Goal: Use online tool/utility: Utilize a website feature to perform a specific function

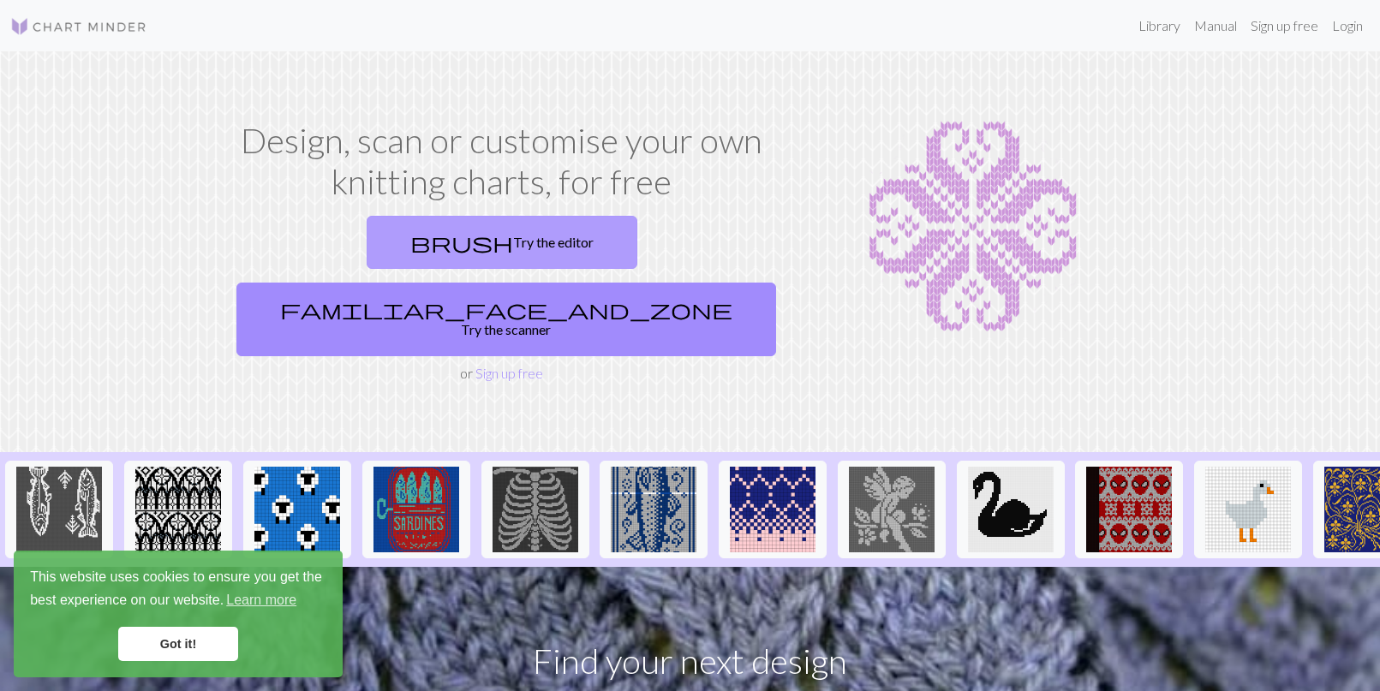
click at [400, 247] on link "brush Try the editor" at bounding box center [502, 242] width 271 height 53
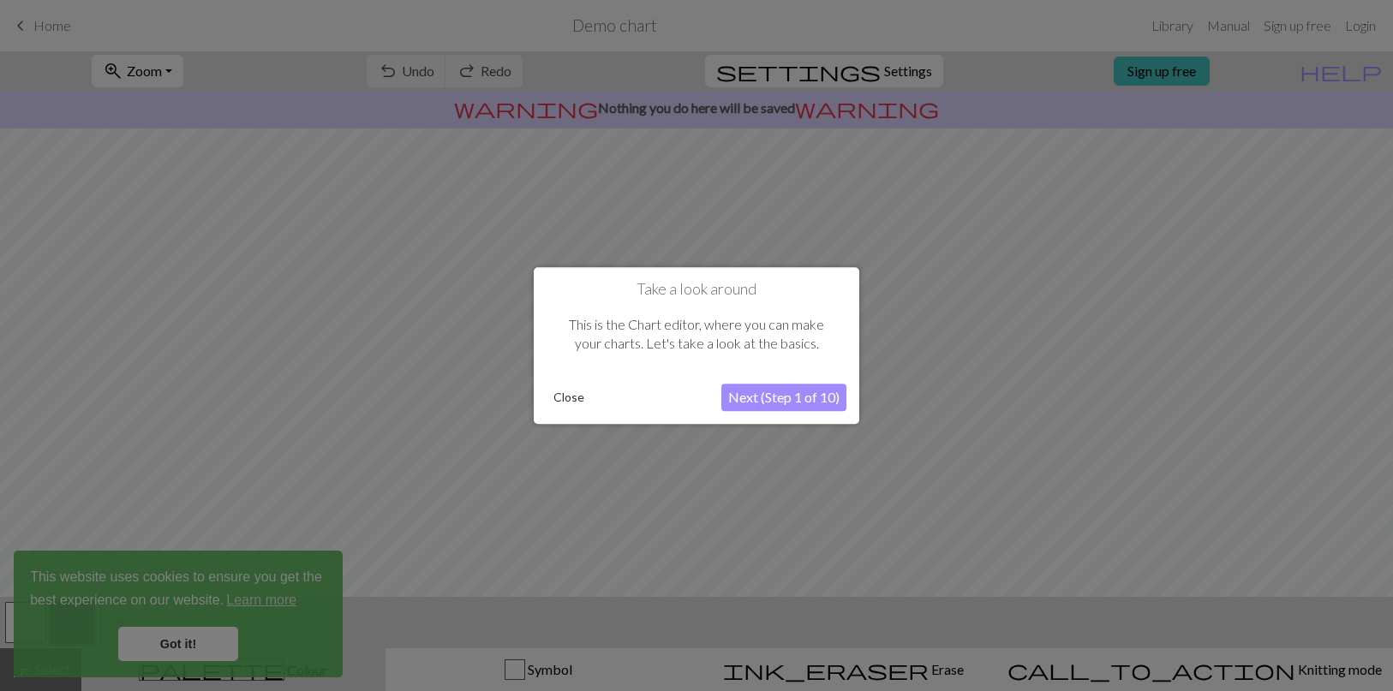
click at [786, 401] on button "Next (Step 1 of 10)" at bounding box center [783, 397] width 125 height 27
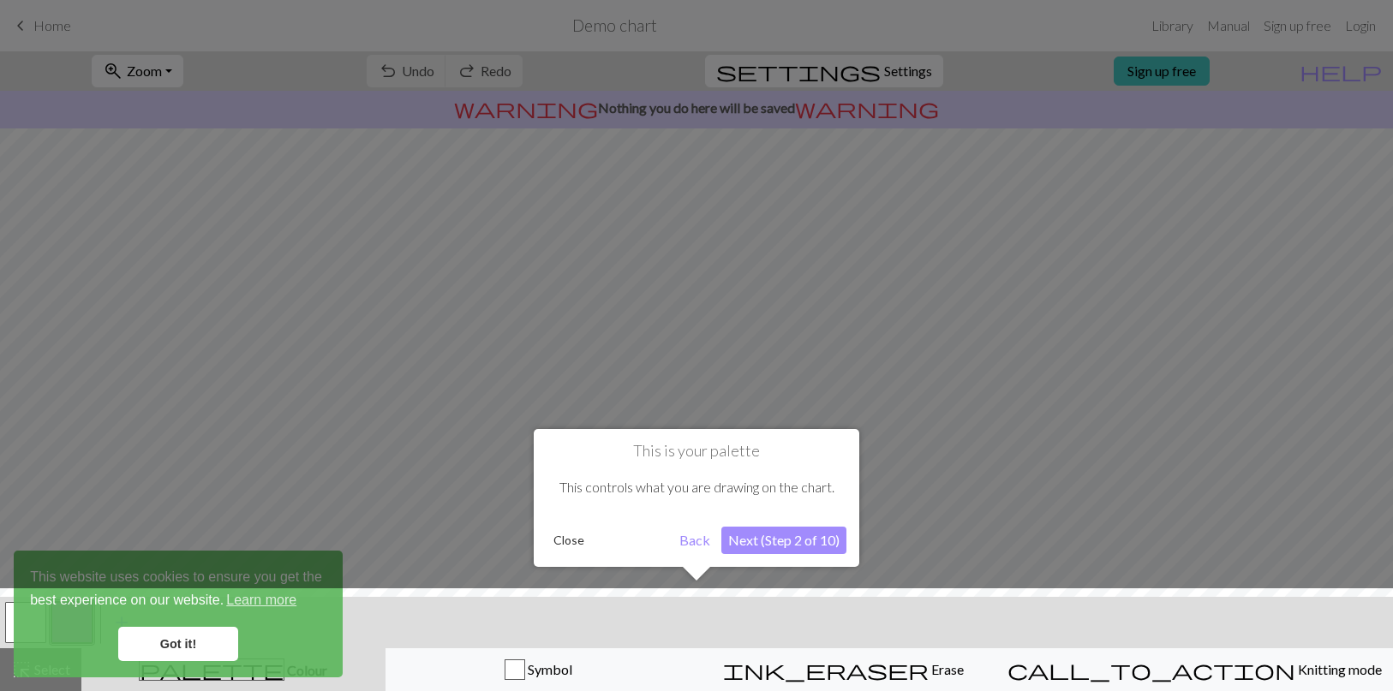
click at [773, 541] on button "Next (Step 2 of 10)" at bounding box center [783, 540] width 125 height 27
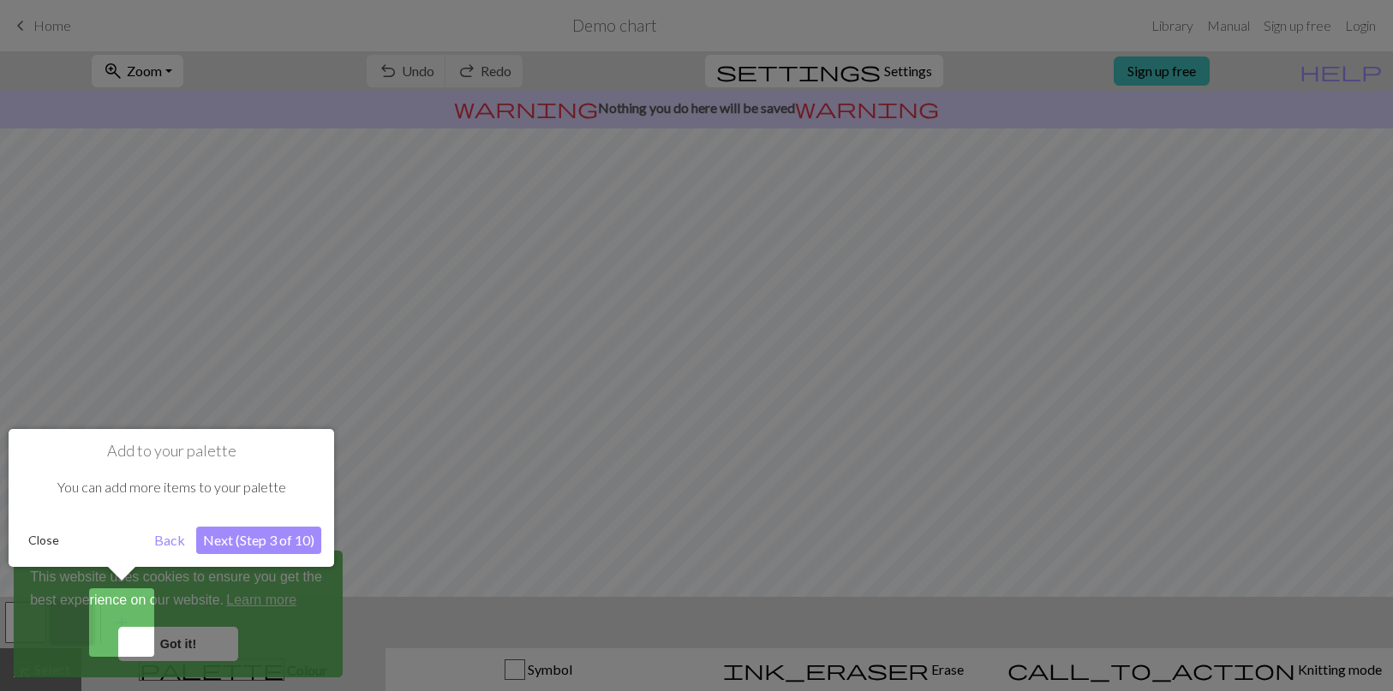
click at [261, 539] on button "Next (Step 3 of 10)" at bounding box center [258, 540] width 125 height 27
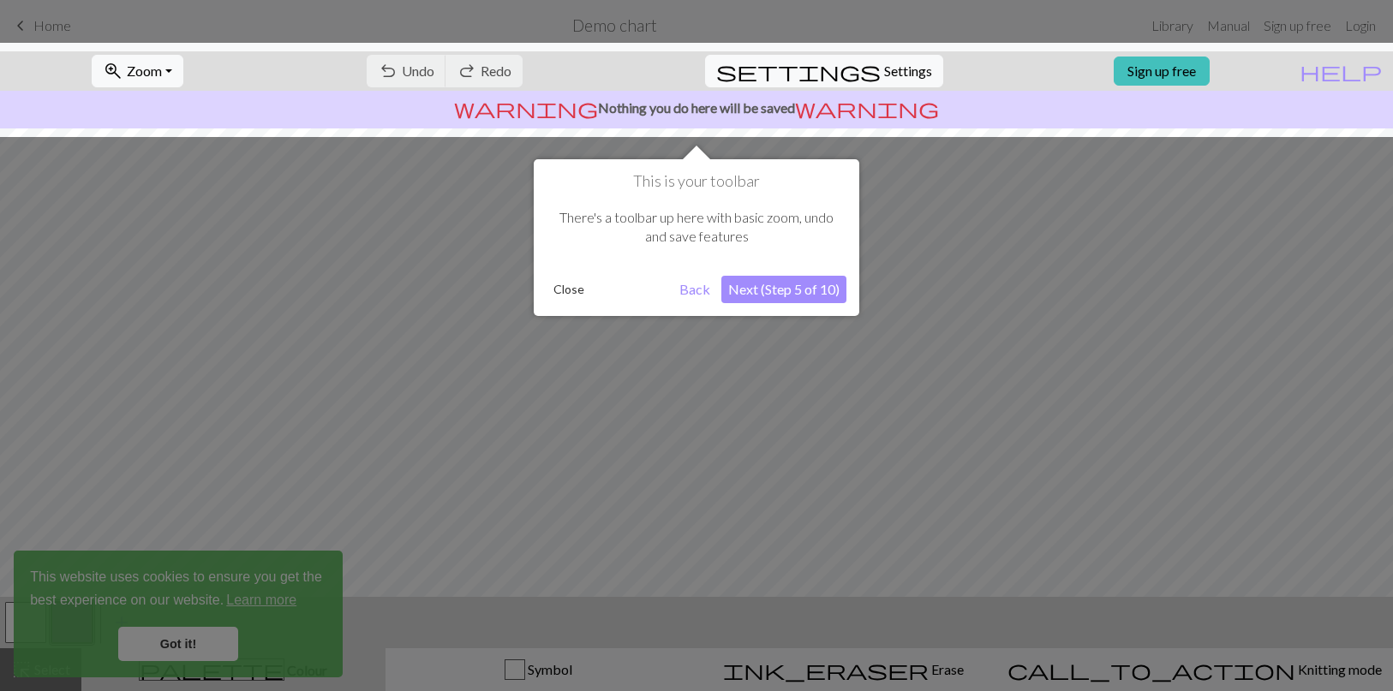
click at [815, 295] on button "Next (Step 5 of 10)" at bounding box center [783, 289] width 125 height 27
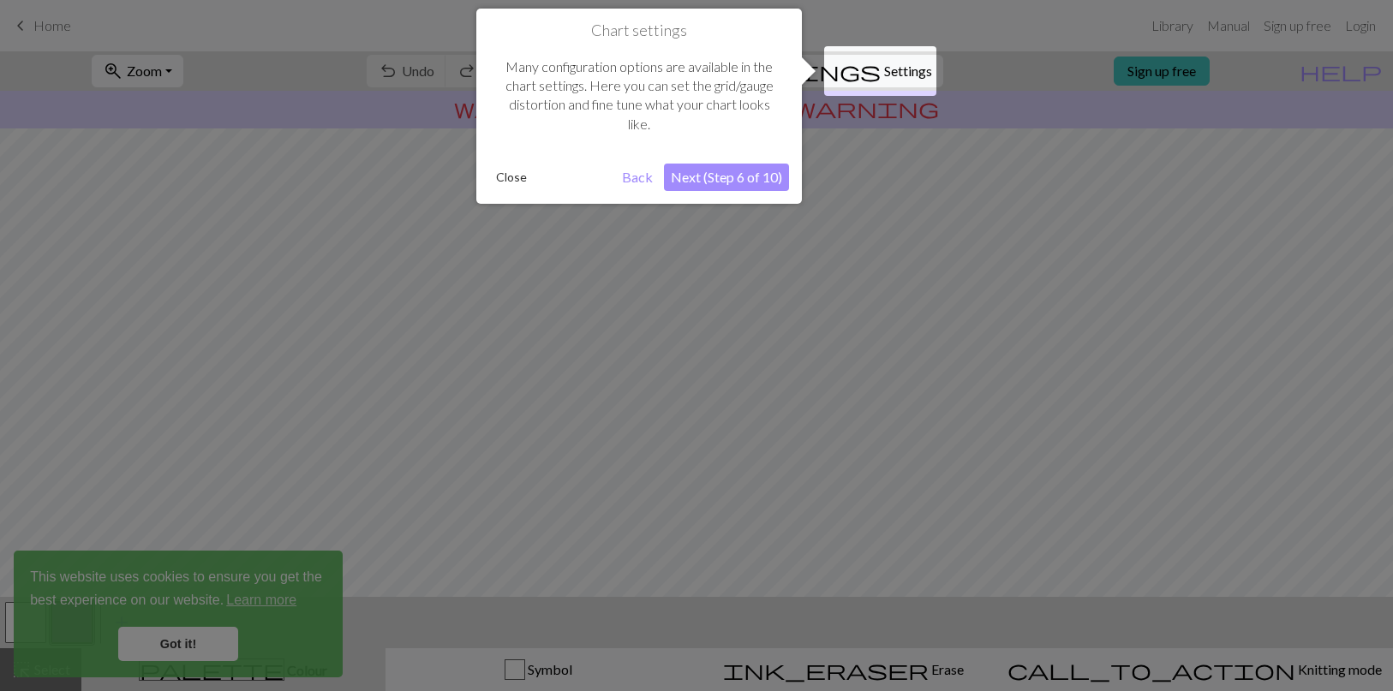
click at [765, 164] on button "Next (Step 6 of 10)" at bounding box center [726, 177] width 125 height 27
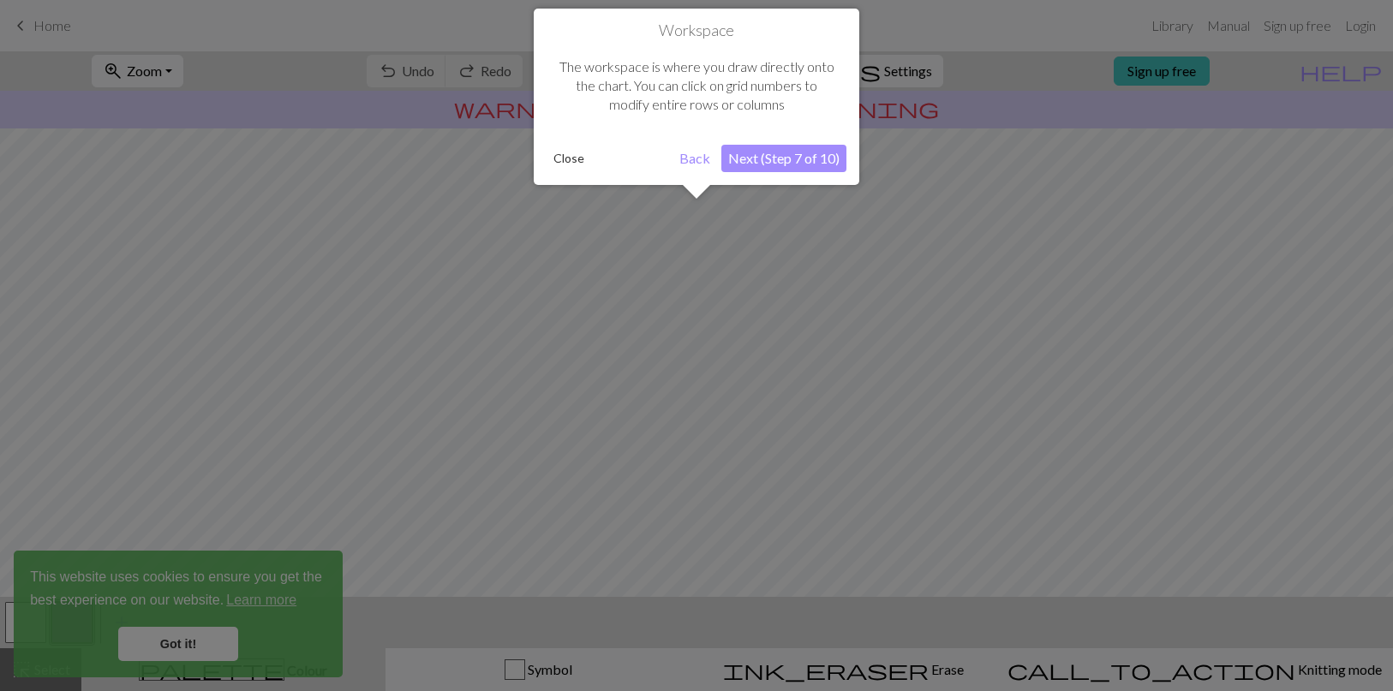
scroll to position [103, 0]
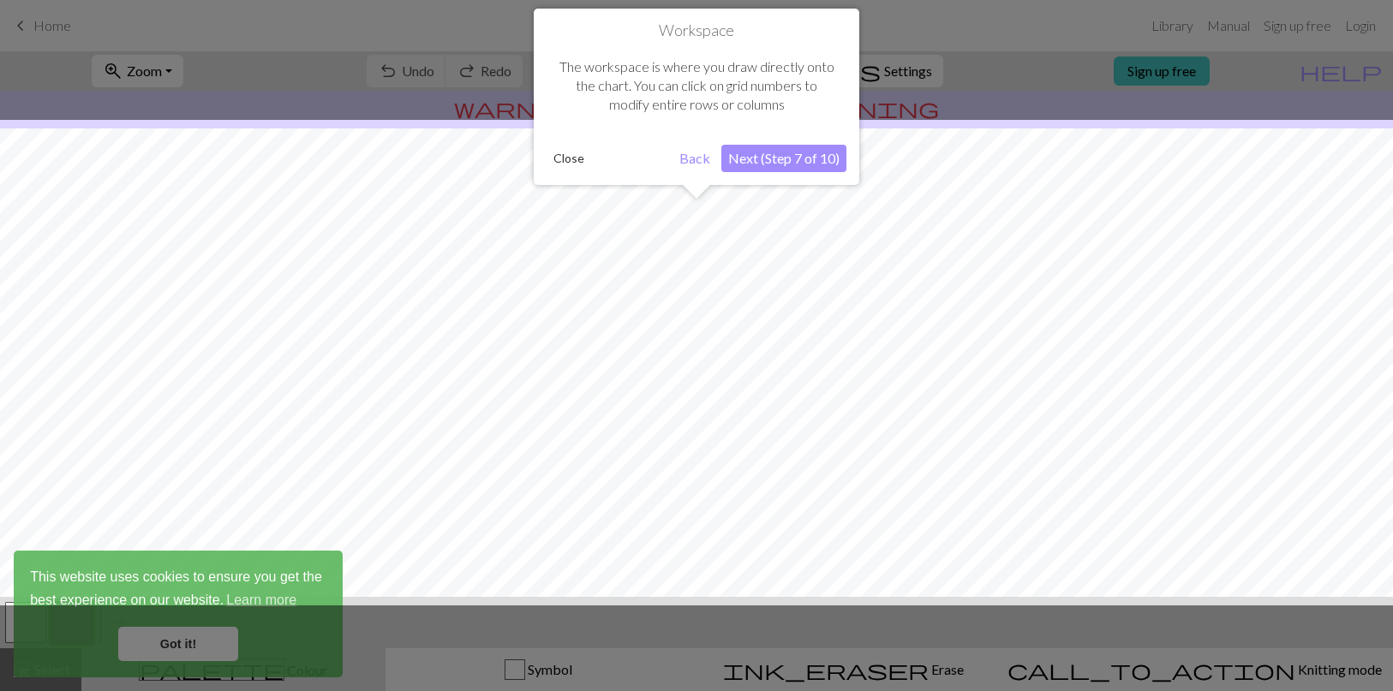
click at [778, 158] on button "Next (Step 7 of 10)" at bounding box center [783, 158] width 125 height 27
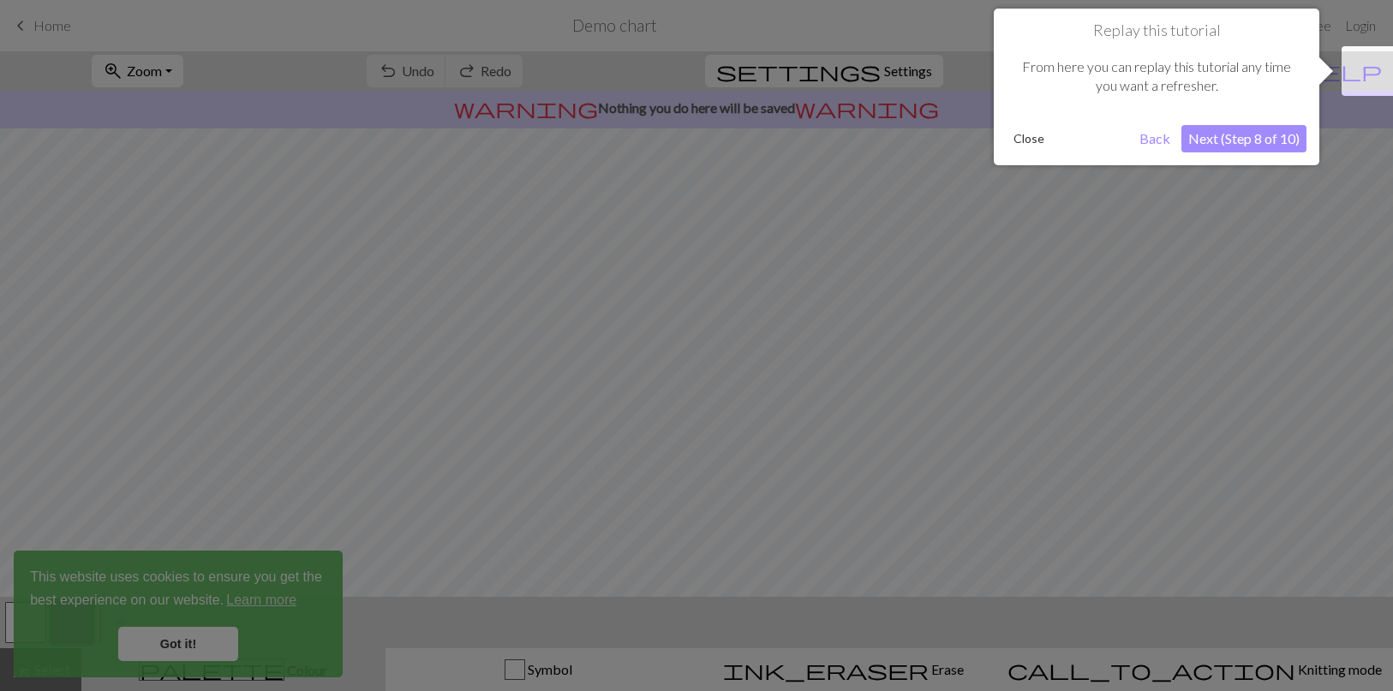
click at [1254, 141] on button "Next (Step 8 of 10)" at bounding box center [1243, 138] width 125 height 27
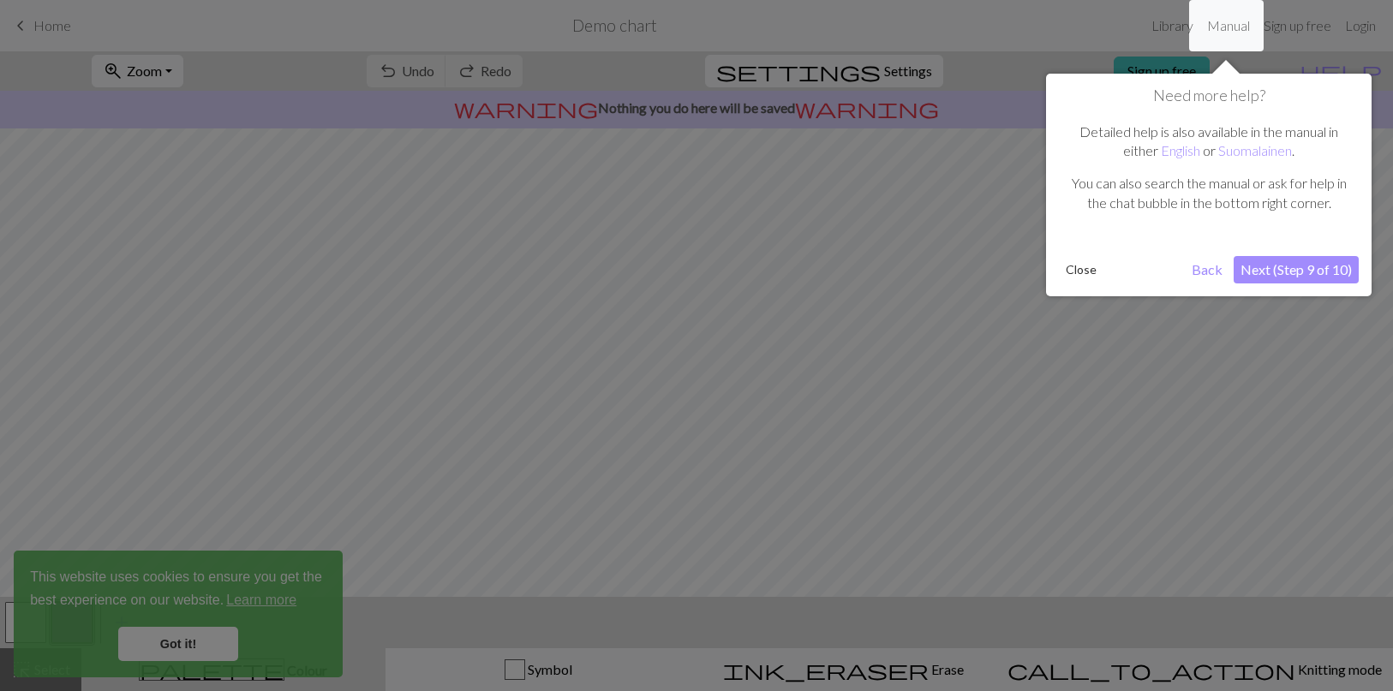
click at [1316, 278] on button "Next (Step 9 of 10)" at bounding box center [1296, 269] width 125 height 27
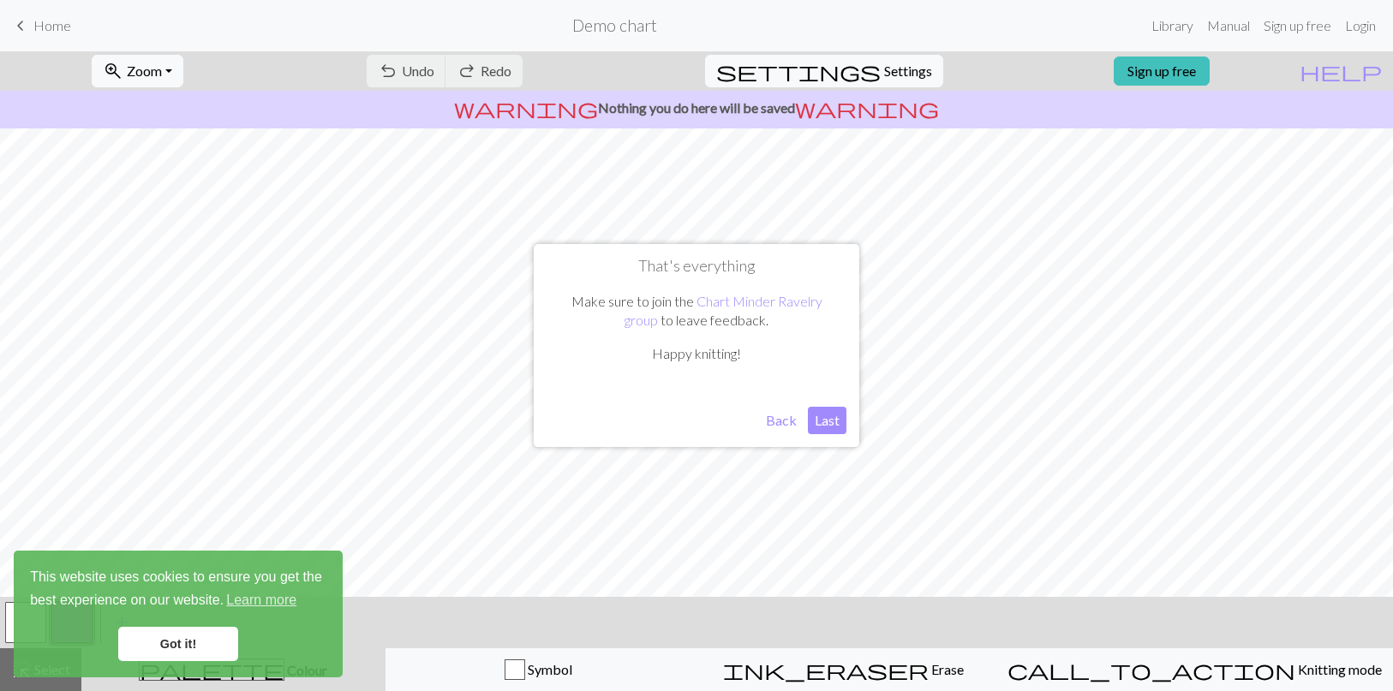
click at [834, 425] on button "Last" at bounding box center [827, 420] width 39 height 27
click at [884, 76] on span "Settings" at bounding box center [908, 71] width 48 height 21
select select "aran"
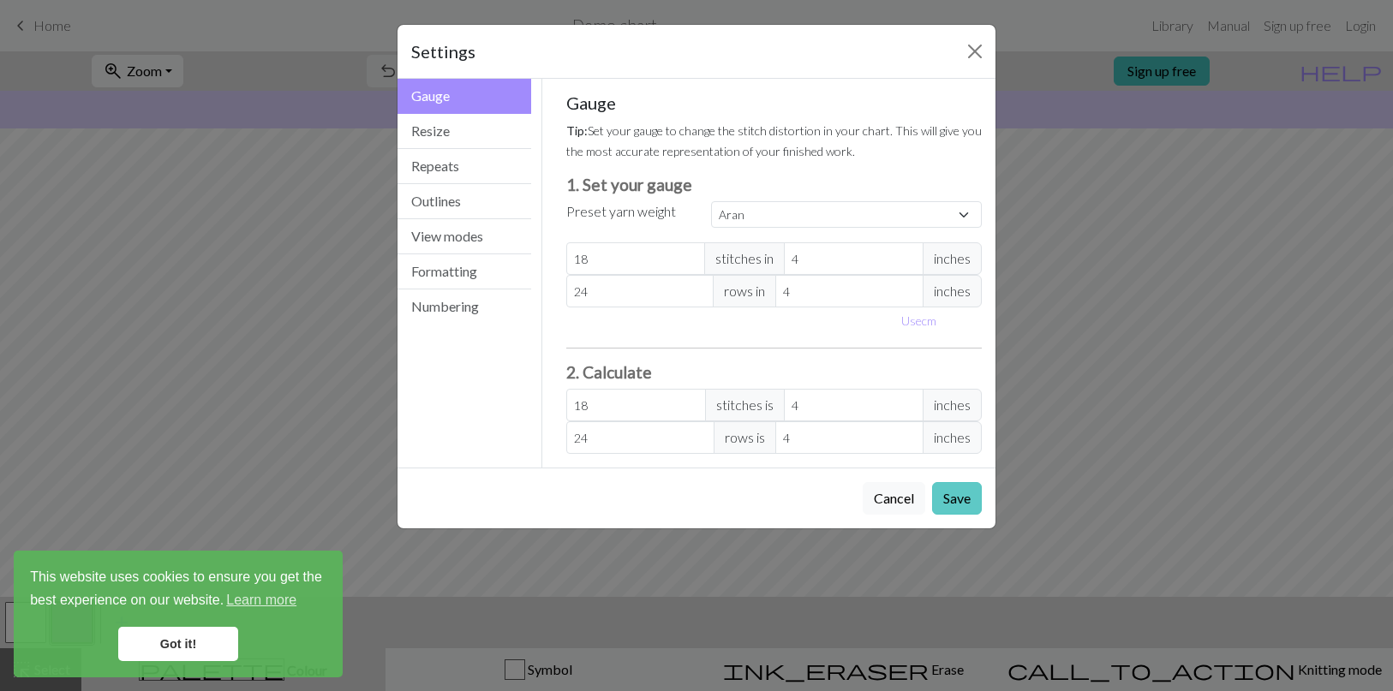
click at [964, 493] on button "Save" at bounding box center [957, 498] width 50 height 33
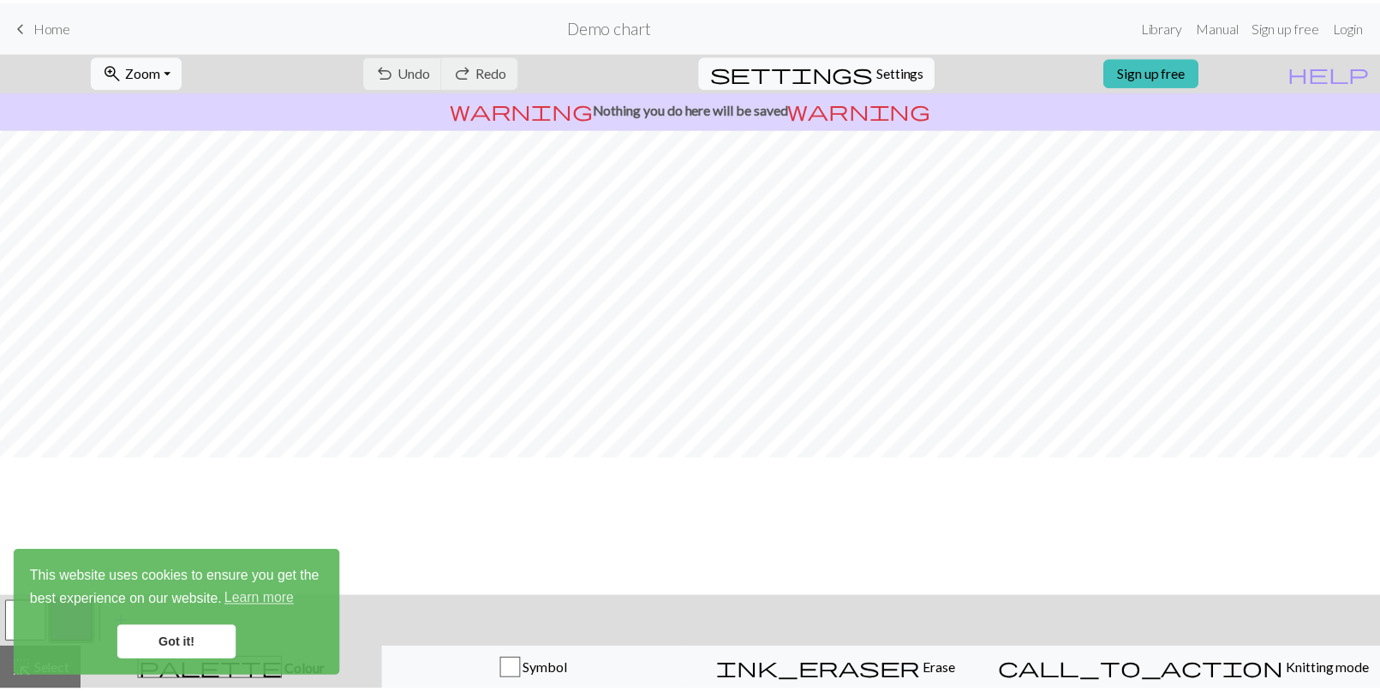
scroll to position [0, 0]
